Goal: Transaction & Acquisition: Purchase product/service

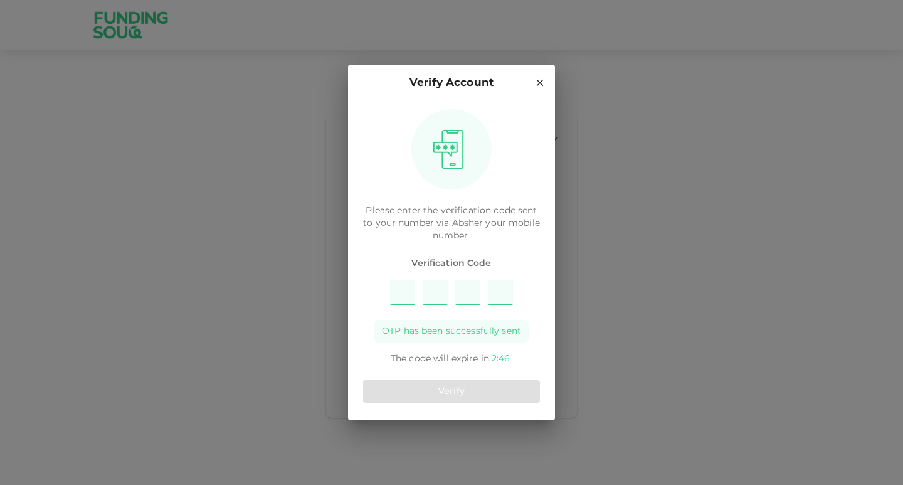
type input "3"
type input "4"
type input "9"
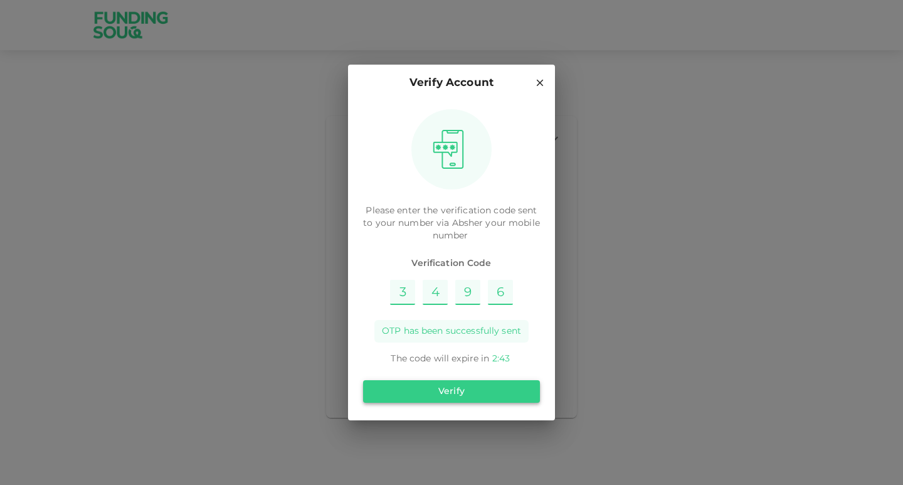
type input "6"
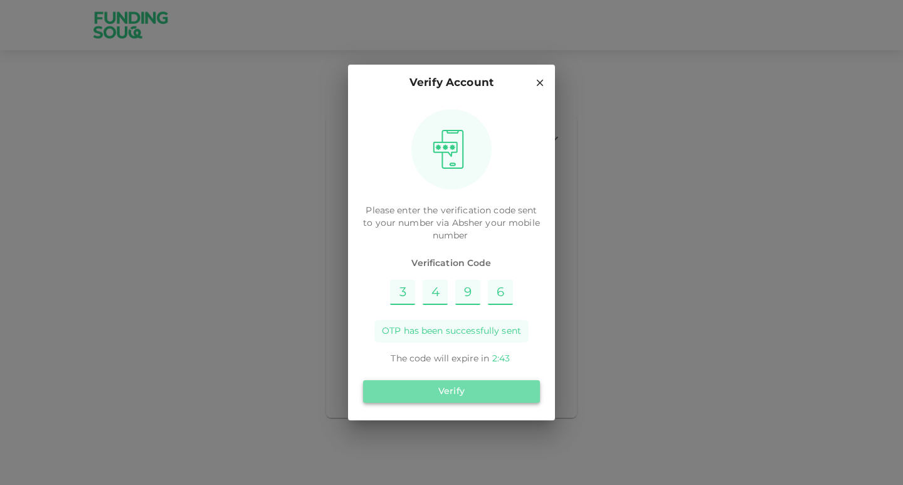
click at [499, 388] on button "Verify" at bounding box center [451, 391] width 177 height 23
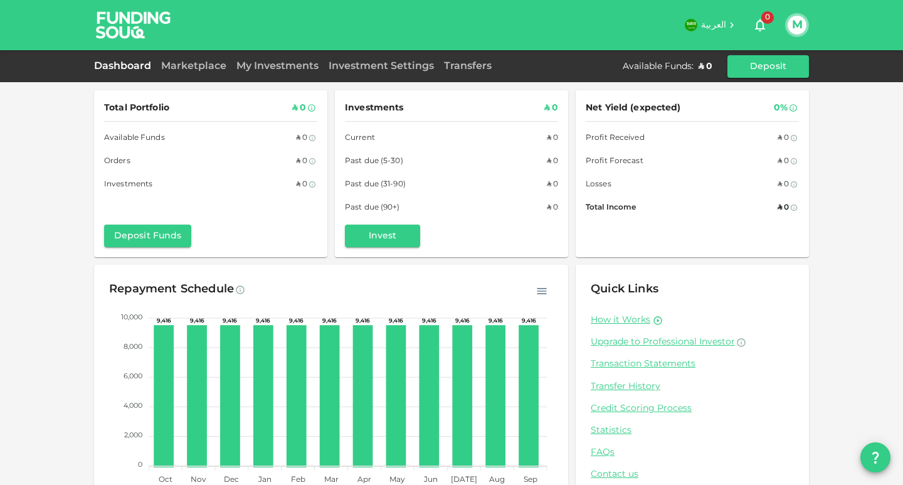
click at [177, 70] on div "Marketplace" at bounding box center [193, 66] width 75 height 15
click at [185, 65] on link "Marketplace" at bounding box center [193, 65] width 75 height 9
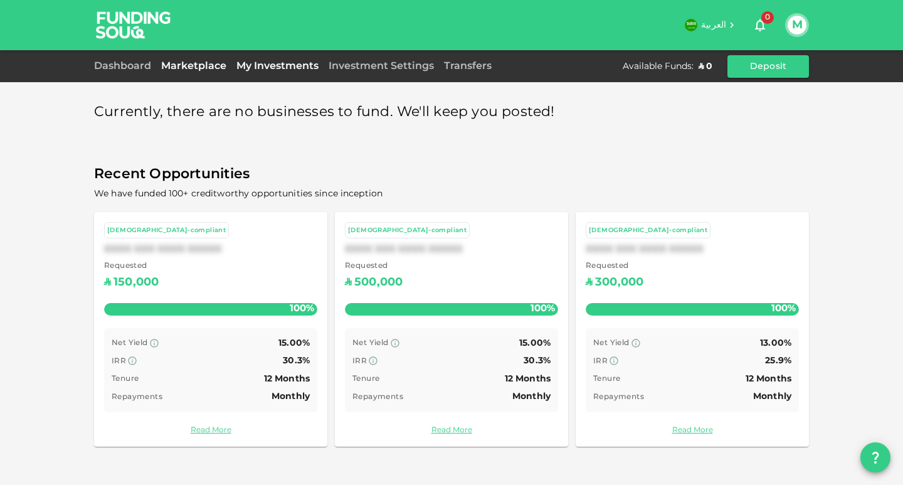
click at [259, 63] on link "My Investments" at bounding box center [277, 65] width 92 height 9
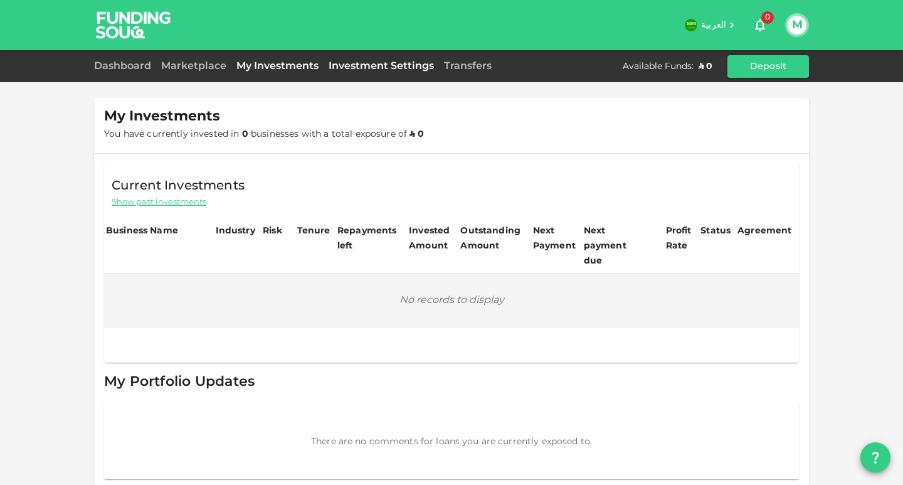
click at [374, 66] on link "Investment Settings" at bounding box center [381, 65] width 115 height 9
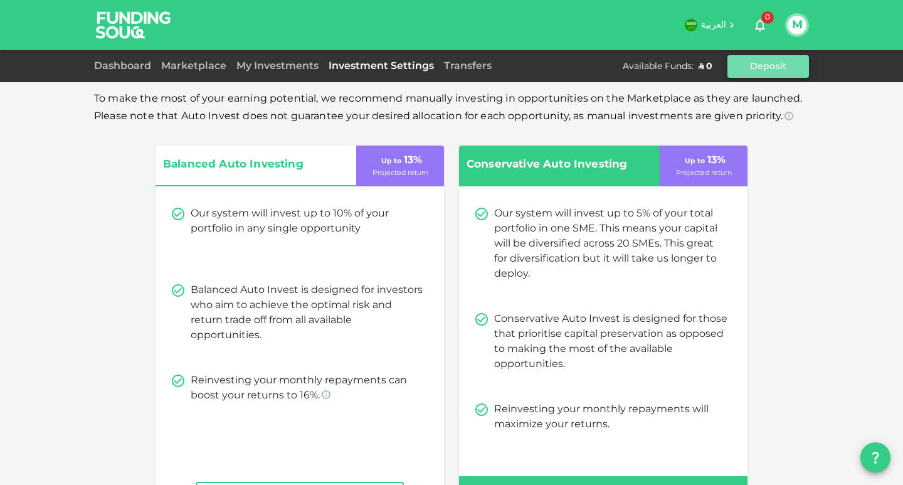
click at [777, 68] on button "Deposit" at bounding box center [768, 66] width 82 height 23
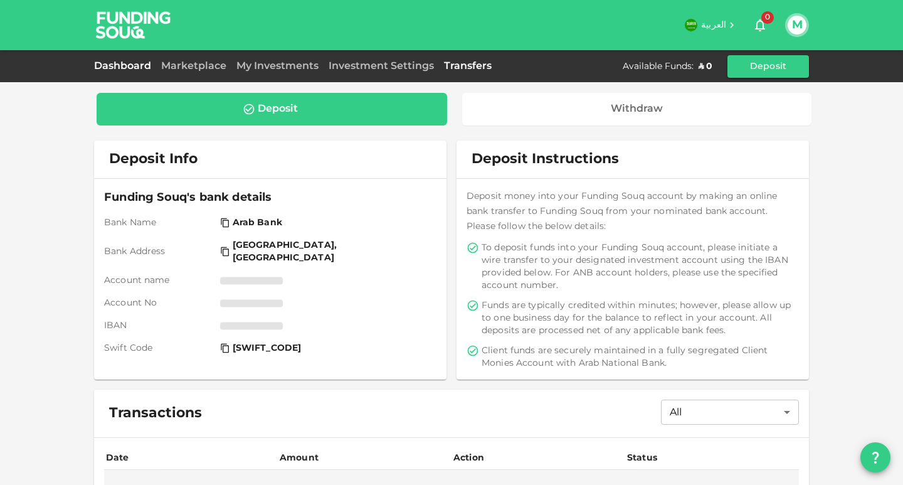
click at [136, 65] on link "Dashboard" at bounding box center [125, 65] width 62 height 9
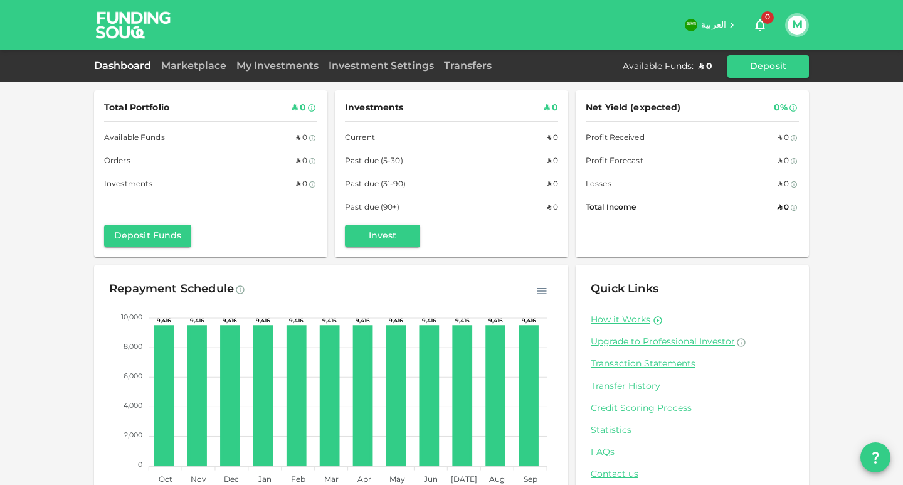
click at [794, 27] on button "M" at bounding box center [797, 25] width 19 height 19
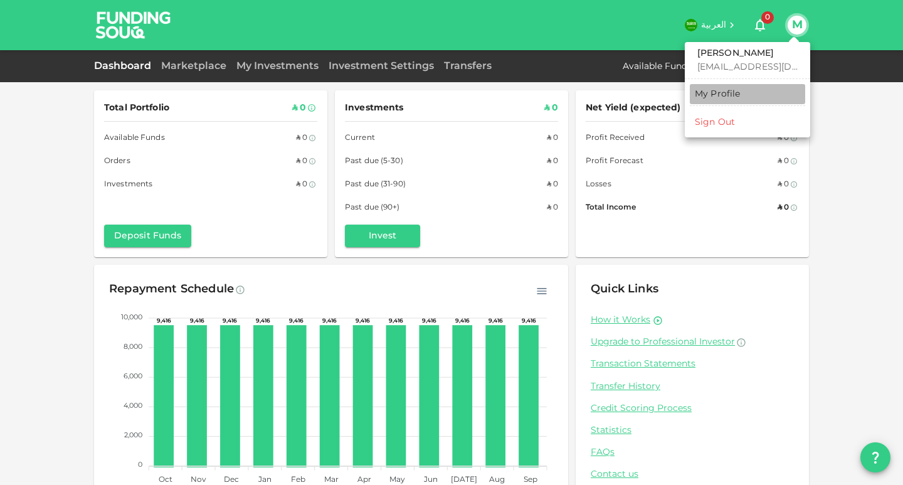
click at [730, 92] on div "My Profile" at bounding box center [718, 94] width 46 height 13
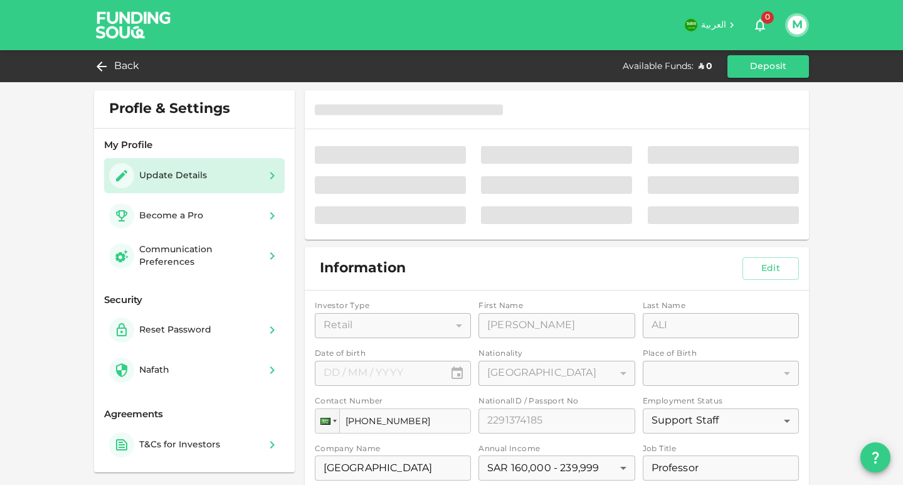
type input "⁦⁨06⁩ / ⁨06⁩ / ⁨1979⁩⁩"
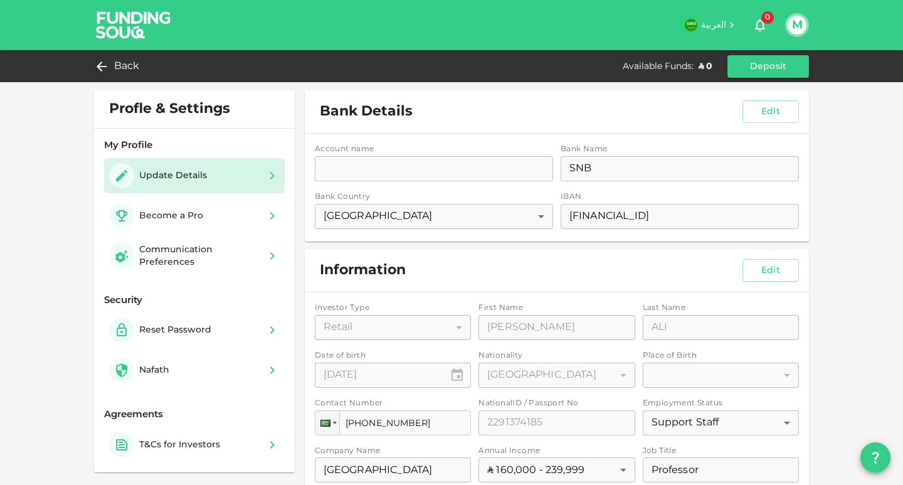
click at [104, 24] on img at bounding box center [134, 25] width 94 height 50
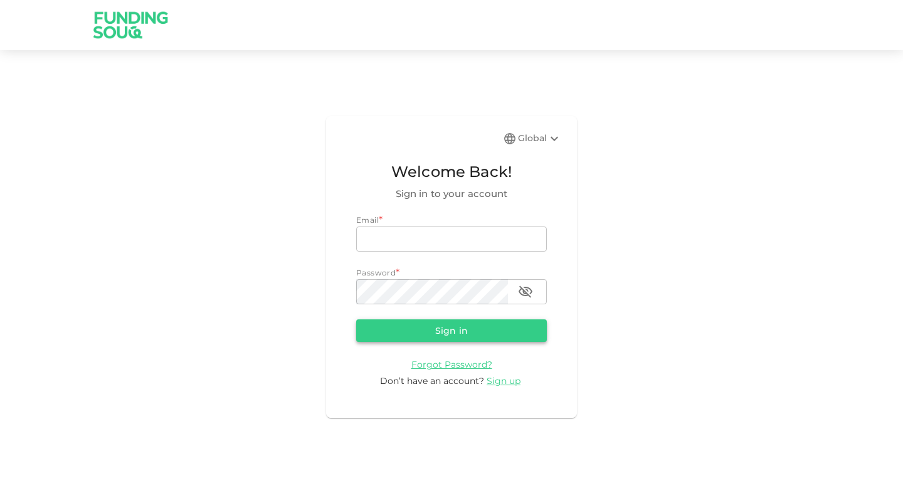
type input "[EMAIL_ADDRESS][DOMAIN_NAME]"
click at [445, 332] on button "Sign in" at bounding box center [451, 330] width 191 height 23
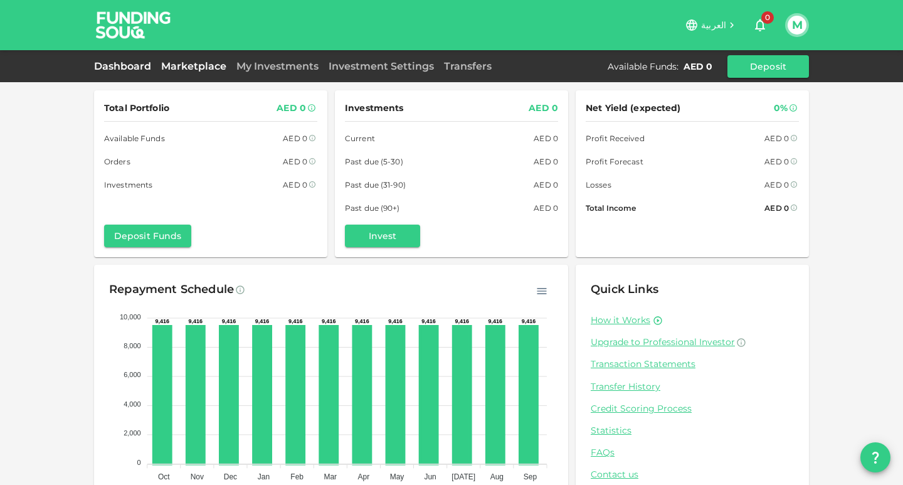
click at [193, 64] on link "Marketplace" at bounding box center [193, 66] width 75 height 12
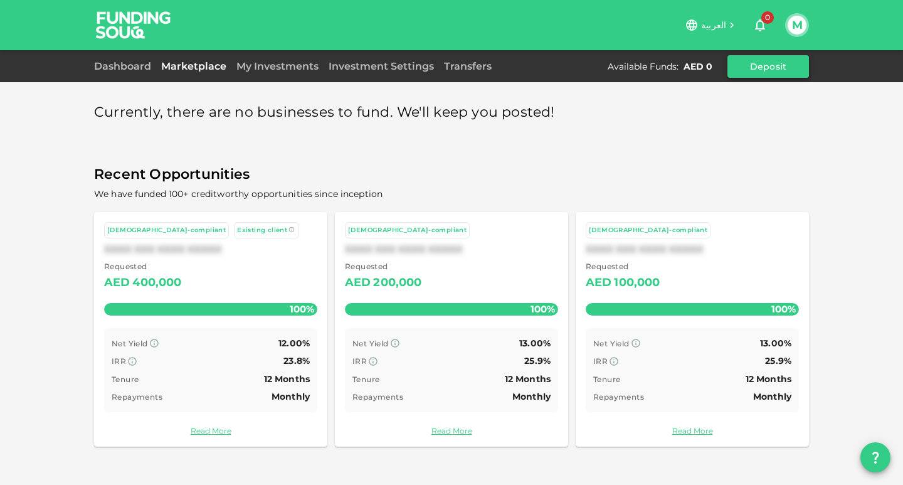
click at [752, 70] on button "Deposit" at bounding box center [768, 66] width 82 height 23
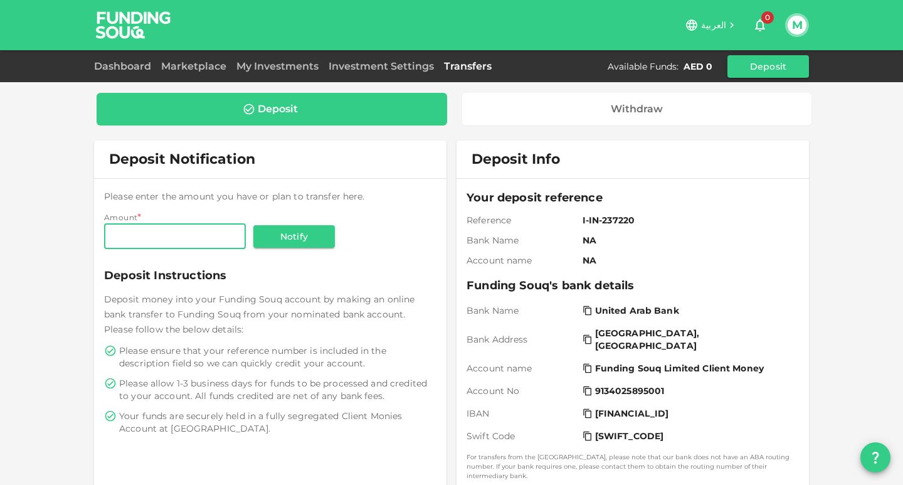
click at [263, 76] on div "Dashboard Marketplace My Investments Investment Settings Transfers Available Fu…" at bounding box center [451, 66] width 715 height 23
click at [800, 21] on button "M" at bounding box center [797, 25] width 19 height 19
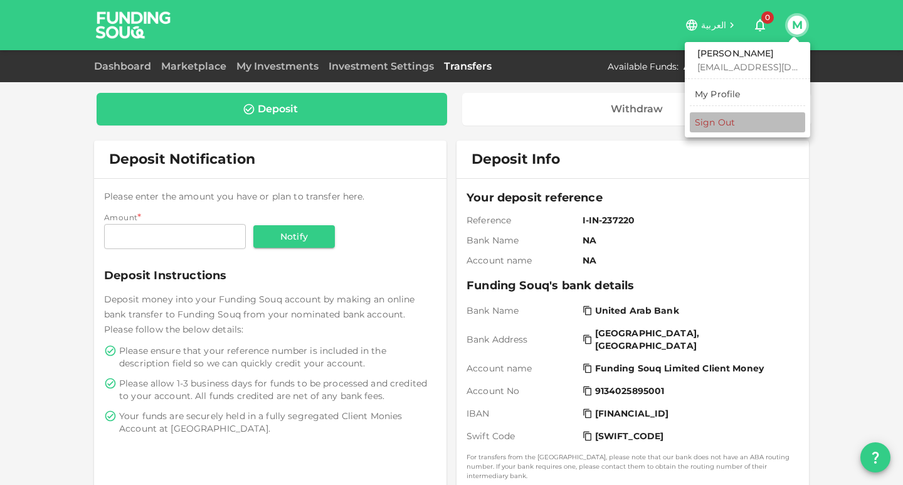
click at [717, 127] on div "Sign Out" at bounding box center [715, 122] width 40 height 13
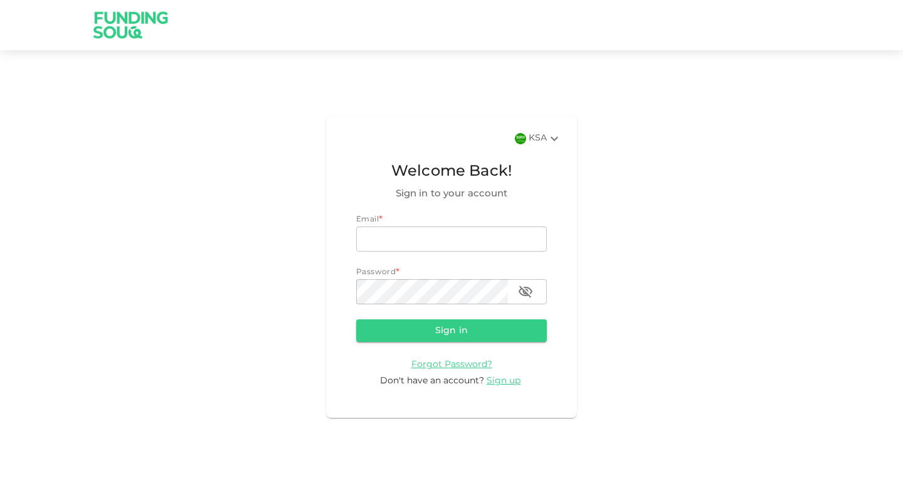
type input "[EMAIL_ADDRESS][DOMAIN_NAME]"
click at [793, 136] on div "KSA Welcome Back! Sign in to your account Email email smsajidali@gmail.com emai…" at bounding box center [451, 266] width 903 height 403
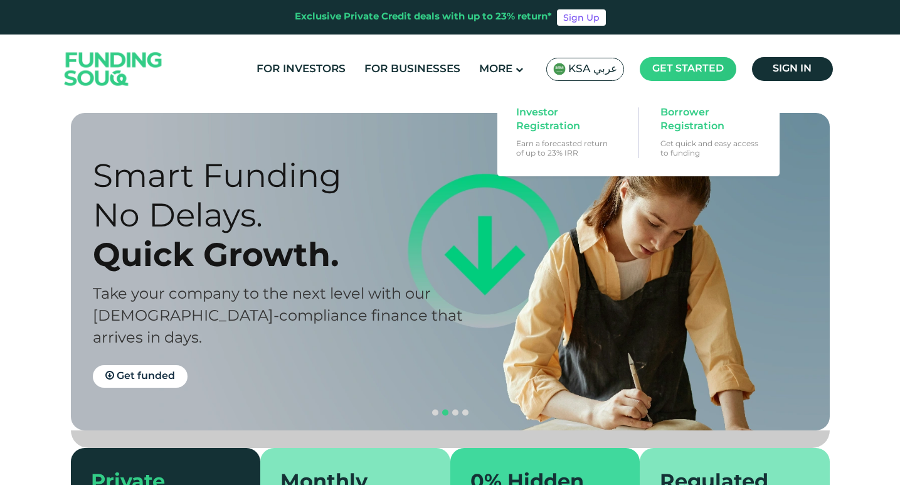
click at [656, 69] on span "Get started" at bounding box center [687, 68] width 71 height 9
click at [549, 126] on span "Investor Registration" at bounding box center [564, 120] width 97 height 28
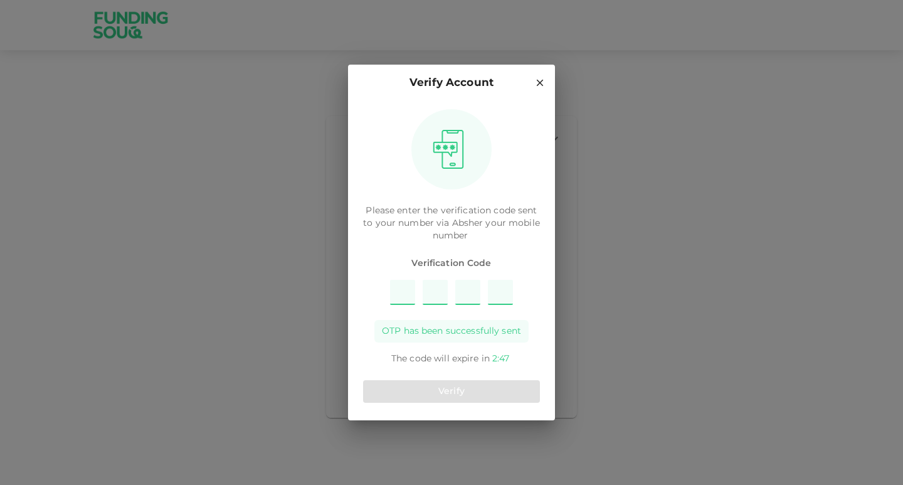
type input "1"
type input "5"
type input "6"
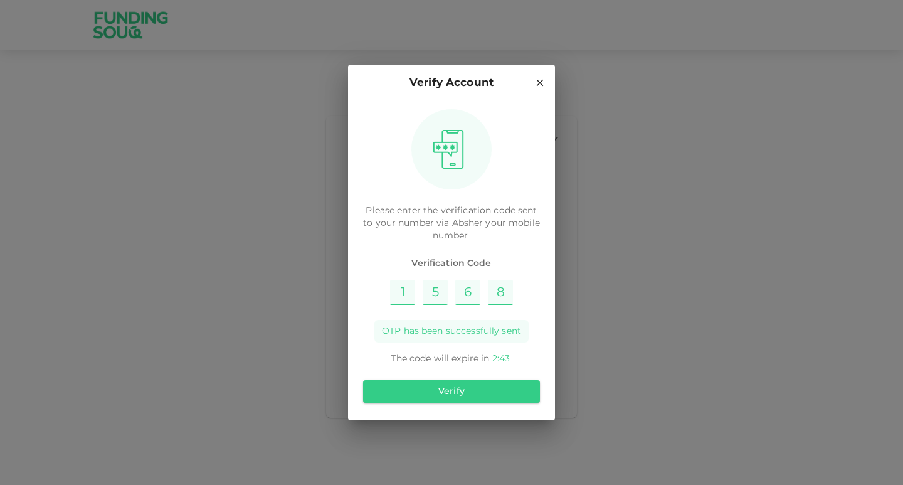
type input "8"
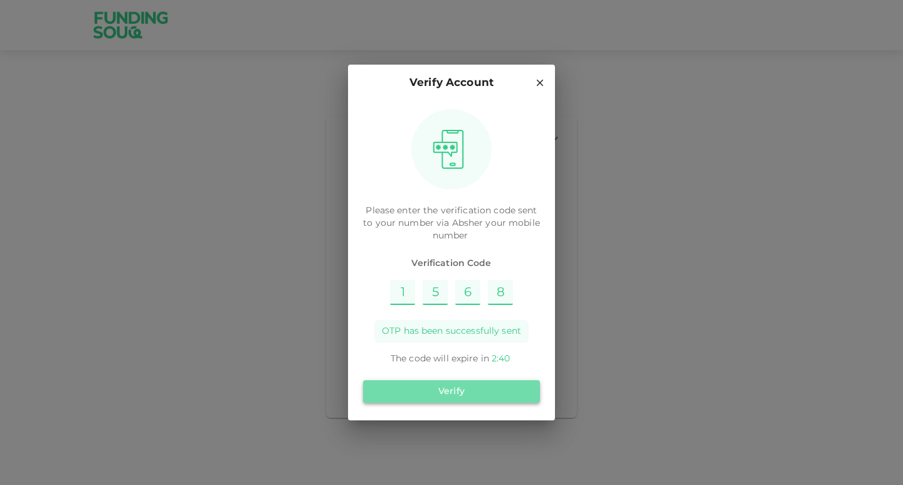
click at [443, 394] on button "Verify" at bounding box center [451, 391] width 177 height 23
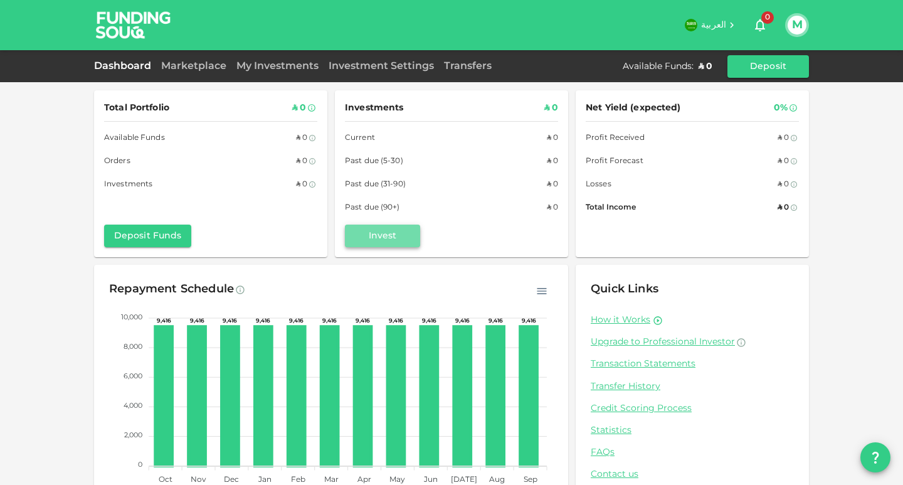
click at [392, 237] on button "Invest" at bounding box center [382, 236] width 75 height 23
